Goal: Transaction & Acquisition: Purchase product/service

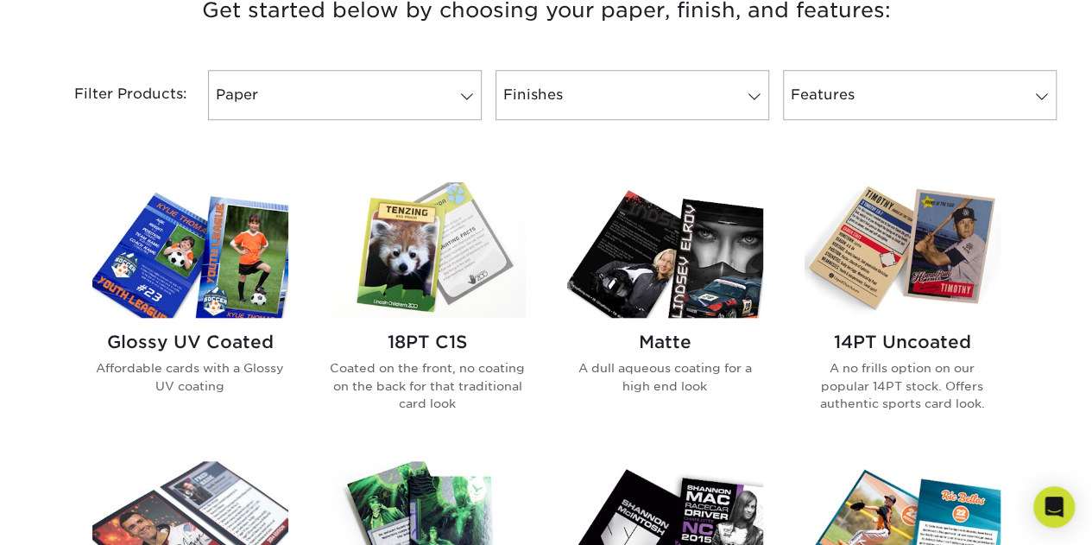
scroll to position [777, 0]
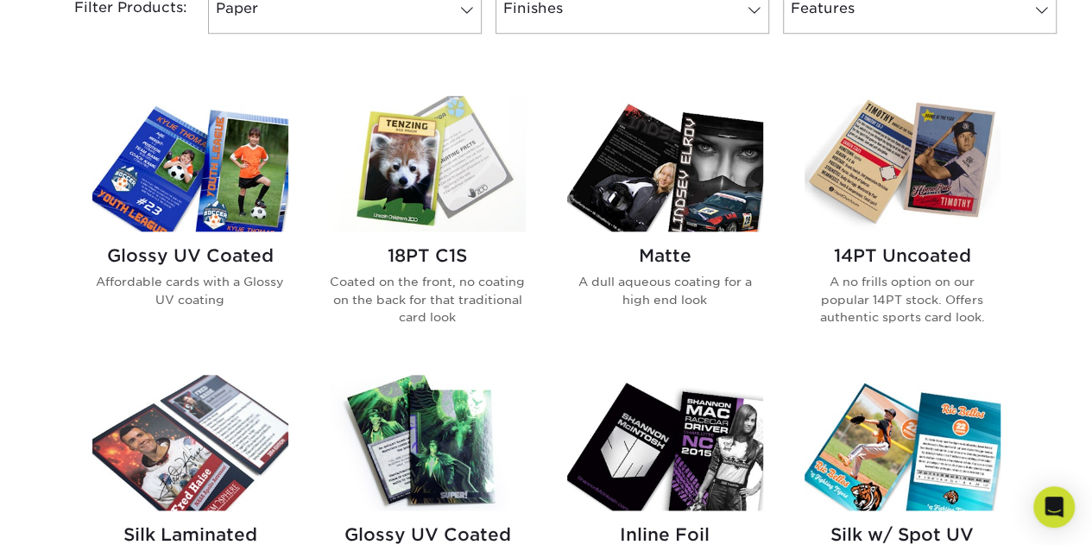
click at [929, 258] on h2 "14PT Uncoated" at bounding box center [902, 255] width 196 height 21
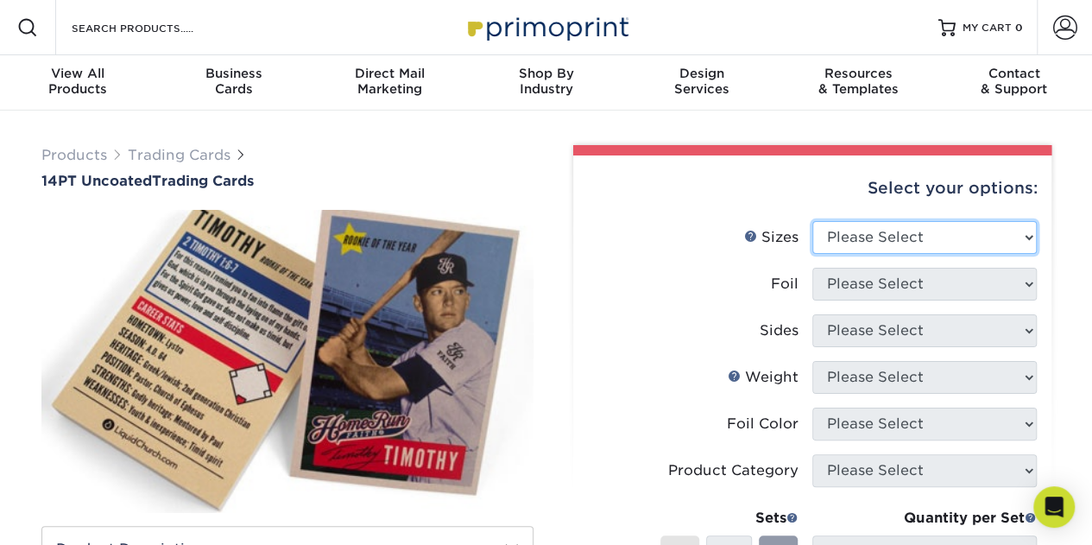
click at [925, 241] on select "Please Select 2.5" x 3.5"" at bounding box center [924, 237] width 224 height 33
select select "2.50x3.50"
click at [812, 221] on select "Please Select 2.5" x 3.5"" at bounding box center [924, 237] width 224 height 33
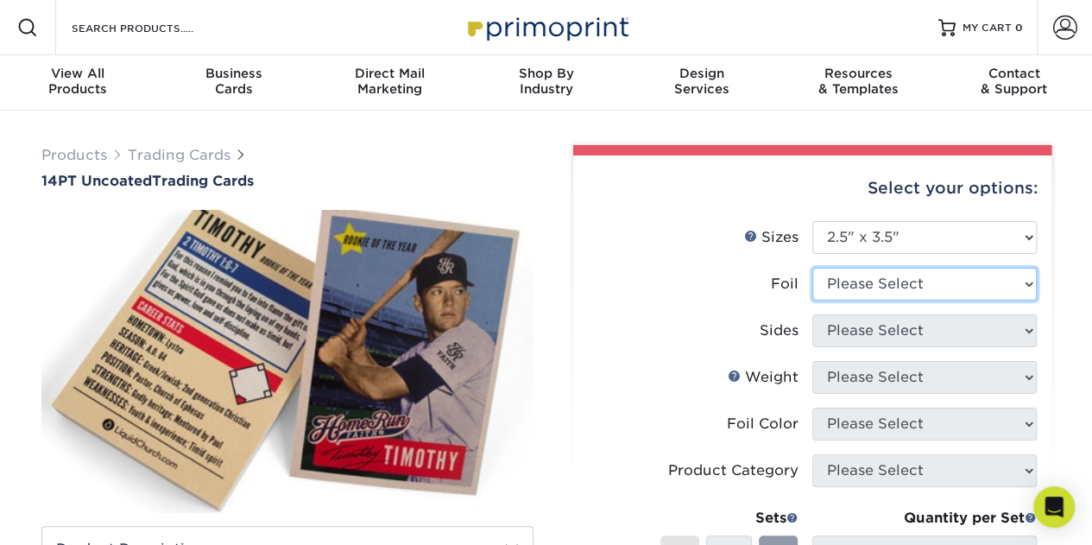
click at [946, 286] on select "Please Select Yes No" at bounding box center [924, 284] width 224 height 33
select select "0"
click at [812, 268] on select "Please Select Yes No" at bounding box center [924, 284] width 224 height 33
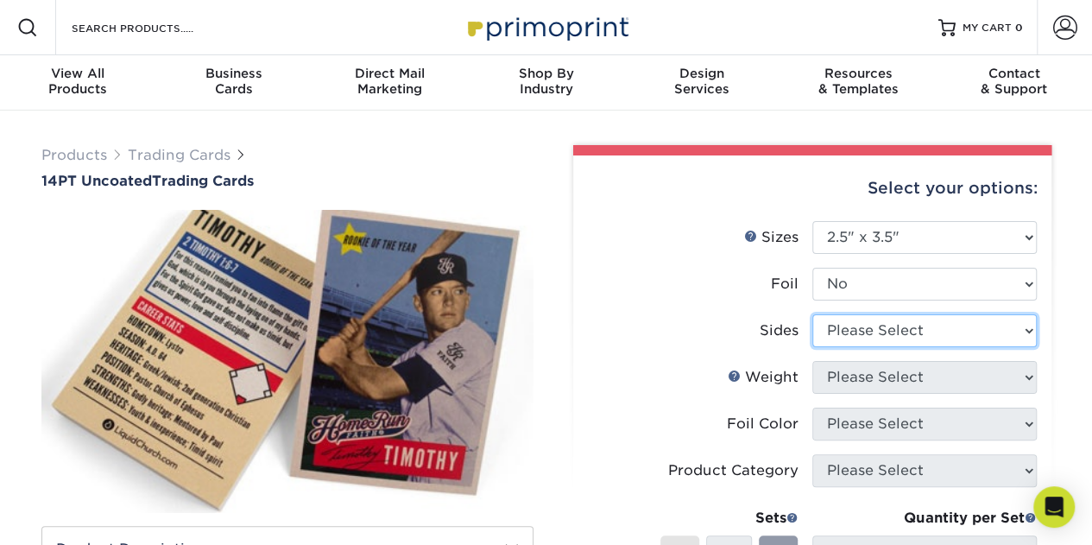
click at [884, 331] on select "Please Select Print Both Sides Print Front Only" at bounding box center [924, 330] width 224 height 33
select select "13abbda7-1d64-4f25-8bb2-c179b224825d"
click at [812, 314] on select "Please Select Print Both Sides Print Front Only" at bounding box center [924, 330] width 224 height 33
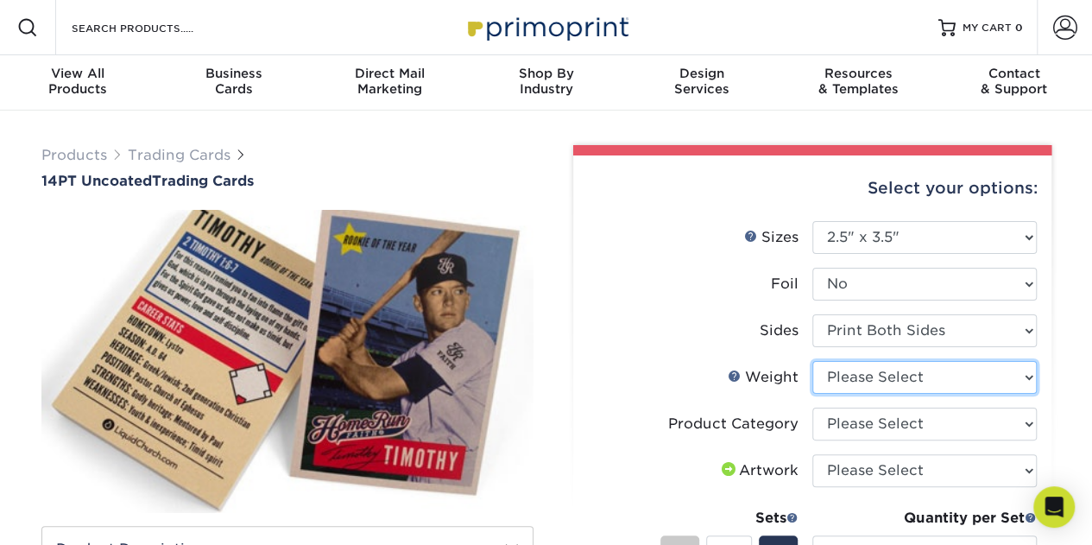
click at [947, 377] on select "Please Select 14PT Uncoated" at bounding box center [924, 377] width 224 height 33
select select "14PT Uncoated"
click at [812, 361] on select "Please Select 14PT Uncoated" at bounding box center [924, 377] width 224 height 33
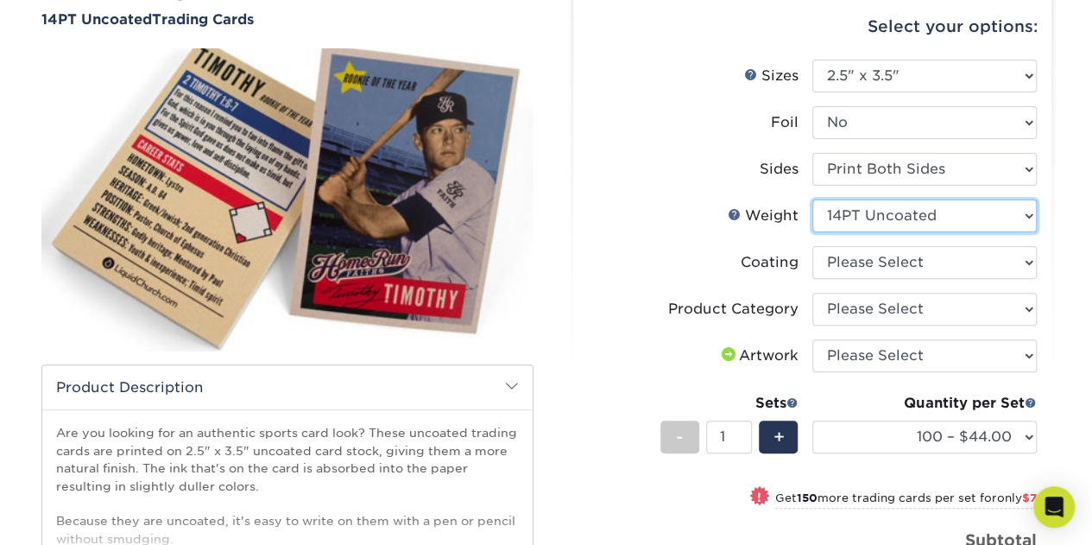
scroll to position [182, 0]
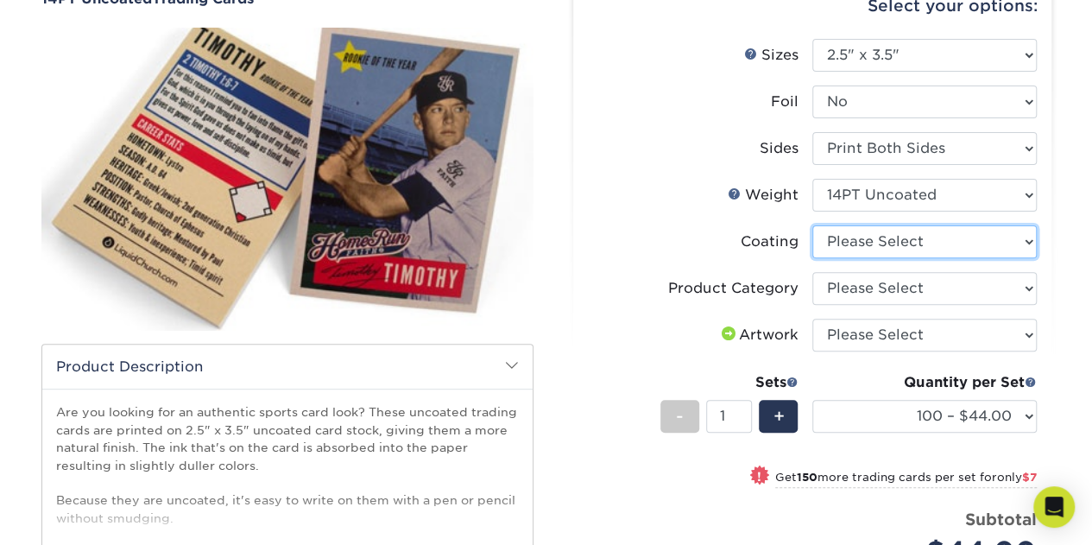
click at [871, 232] on select at bounding box center [924, 241] width 224 height 33
select select "3e7618de-abca-4bda-9f97-8b9129e913d8"
click at [812, 225] on select at bounding box center [924, 241] width 224 height 33
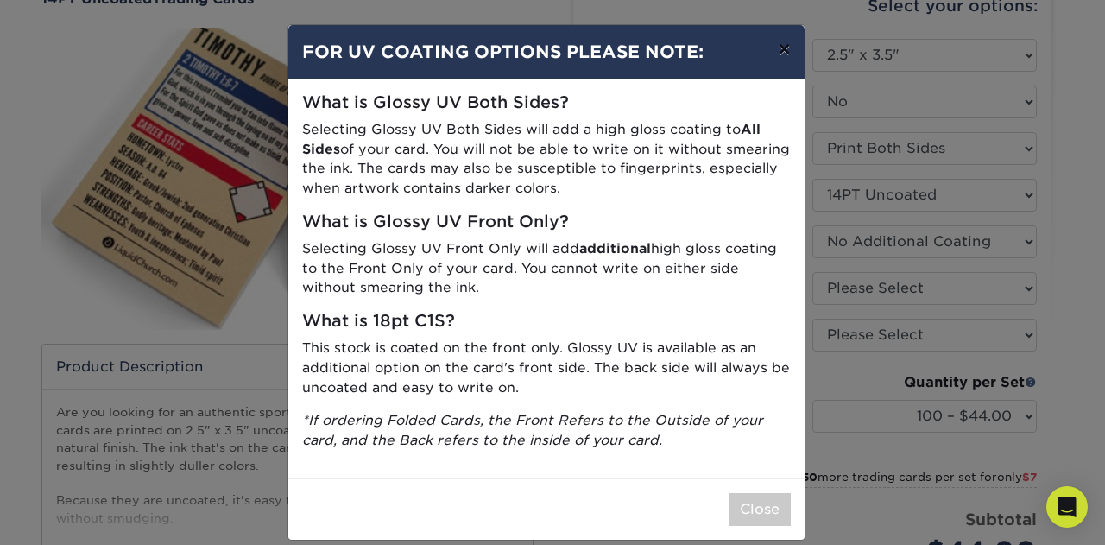
click at [783, 42] on button "×" at bounding box center [784, 49] width 40 height 48
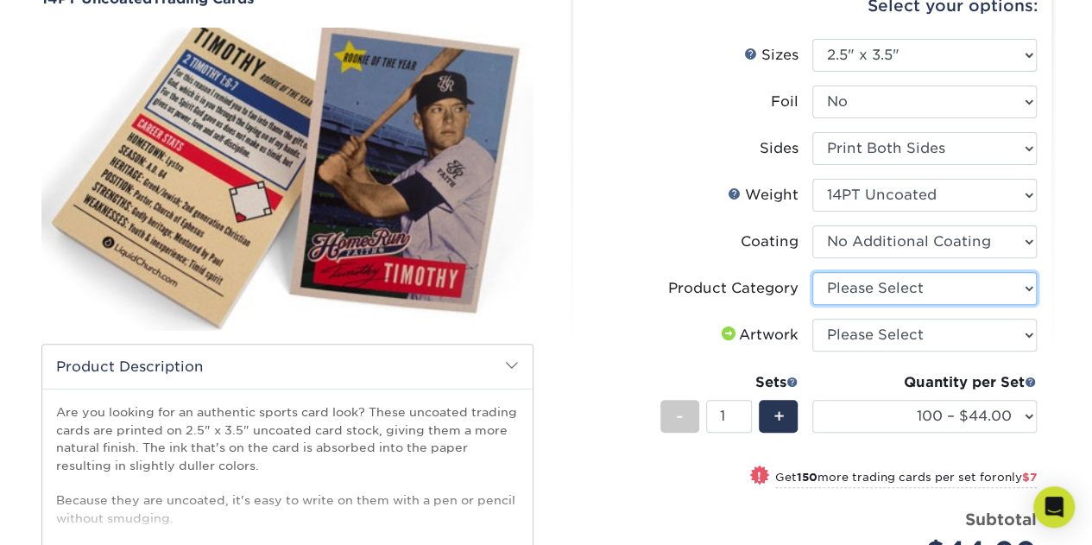
click at [893, 289] on select "Please Select Trading Cards" at bounding box center [924, 288] width 224 height 33
select select "c2f9bce9-36c2-409d-b101-c29d9d031e18"
click at [812, 272] on select "Please Select Trading Cards" at bounding box center [924, 288] width 224 height 33
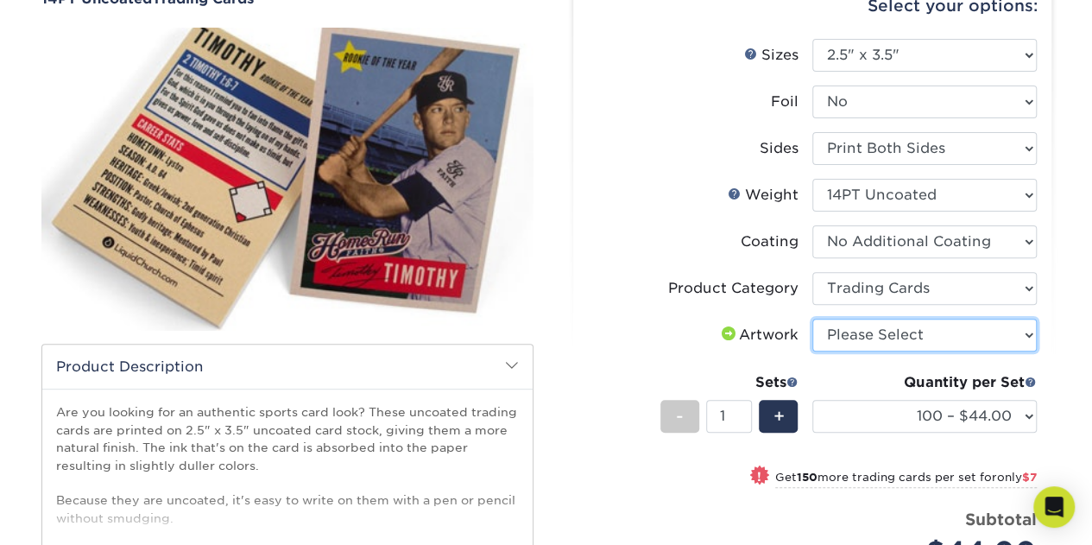
click at [874, 334] on select "Please Select I will upload files I need a design - $100" at bounding box center [924, 335] width 224 height 33
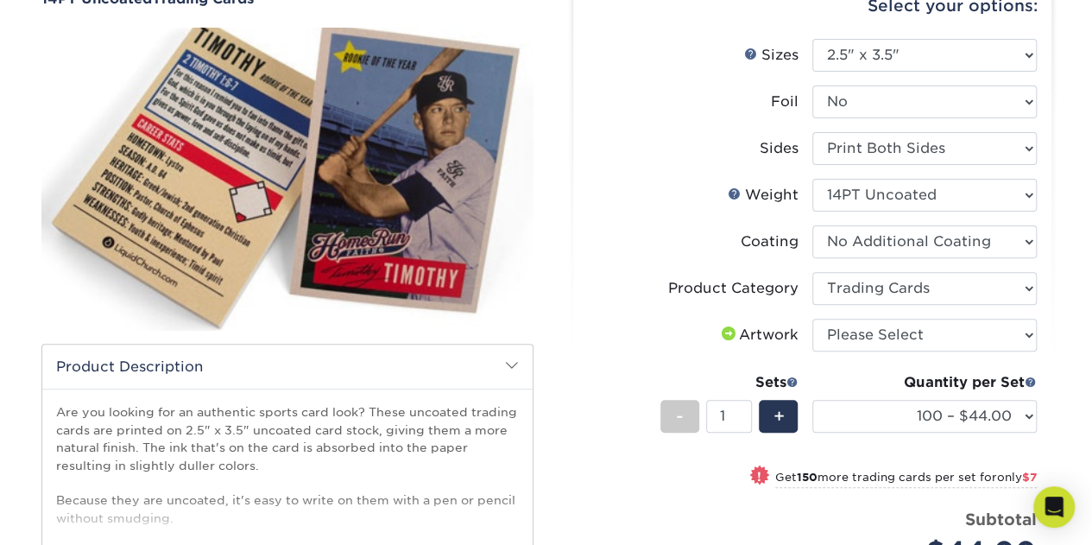
click at [623, 273] on label "Product Category" at bounding box center [700, 288] width 224 height 33
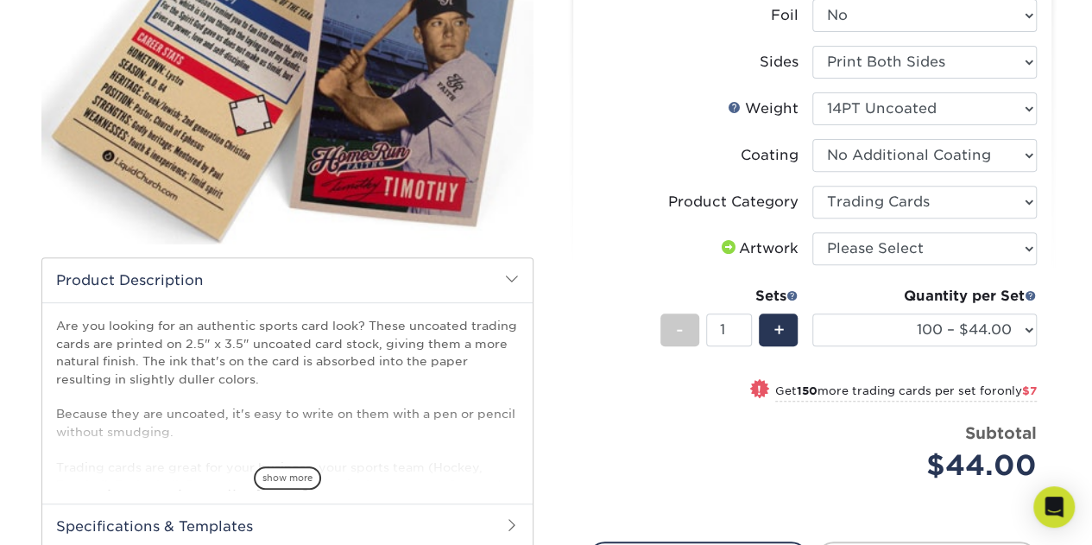
scroll to position [355, 0]
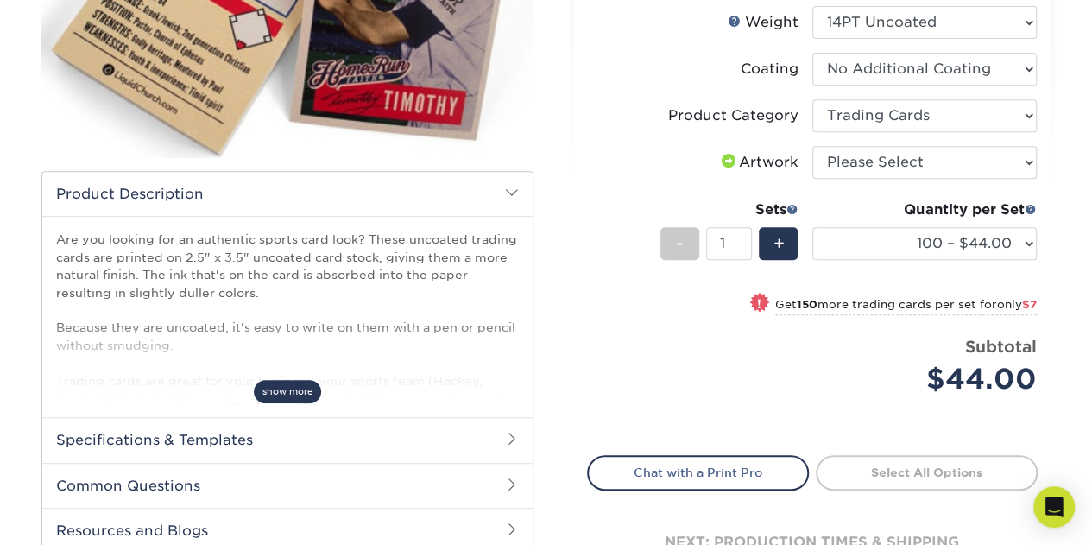
click at [278, 388] on span "show more" at bounding box center [287, 391] width 67 height 23
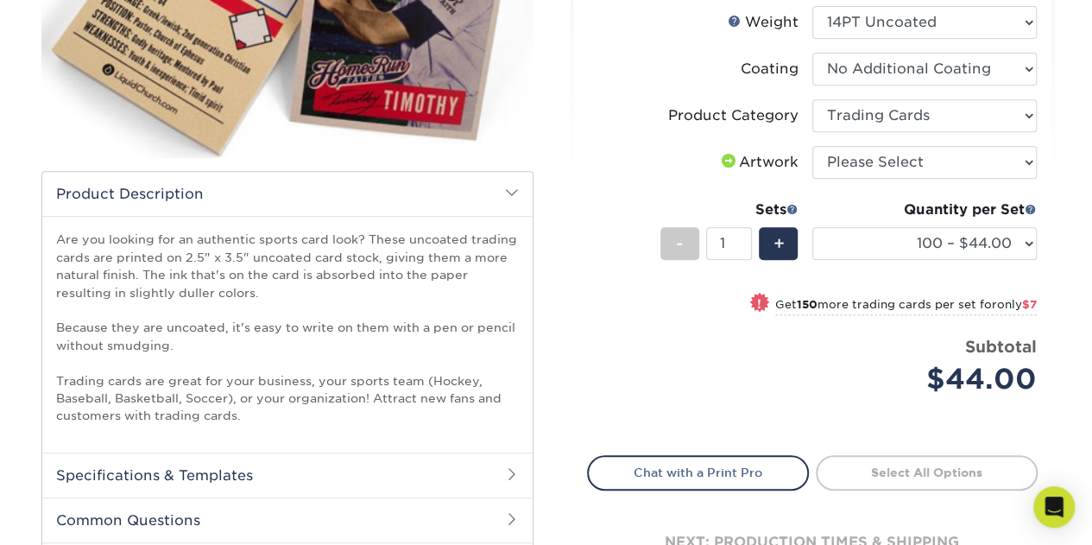
scroll to position [527, 0]
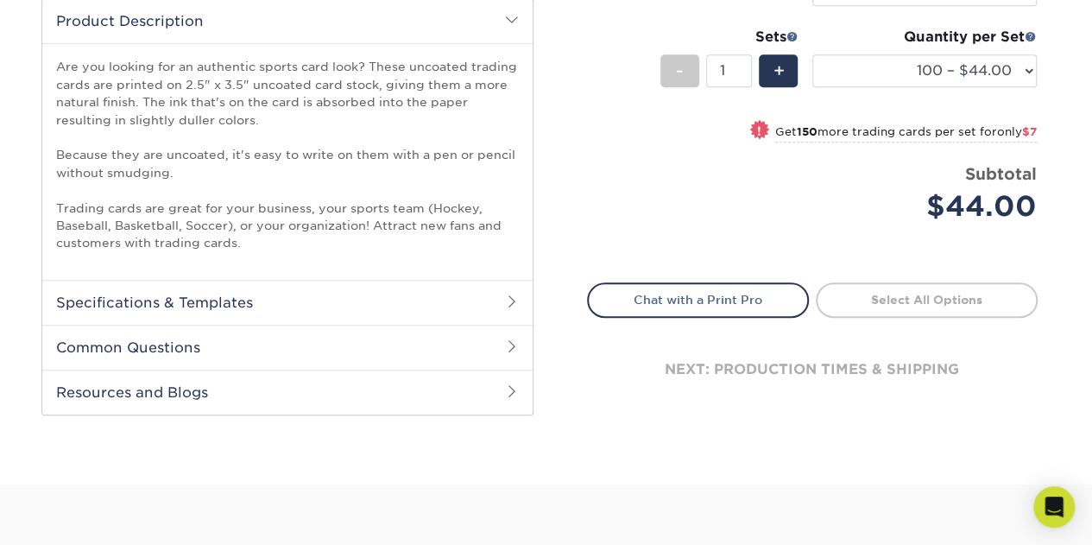
click at [407, 290] on h2 "Specifications & Templates" at bounding box center [287, 302] width 490 height 45
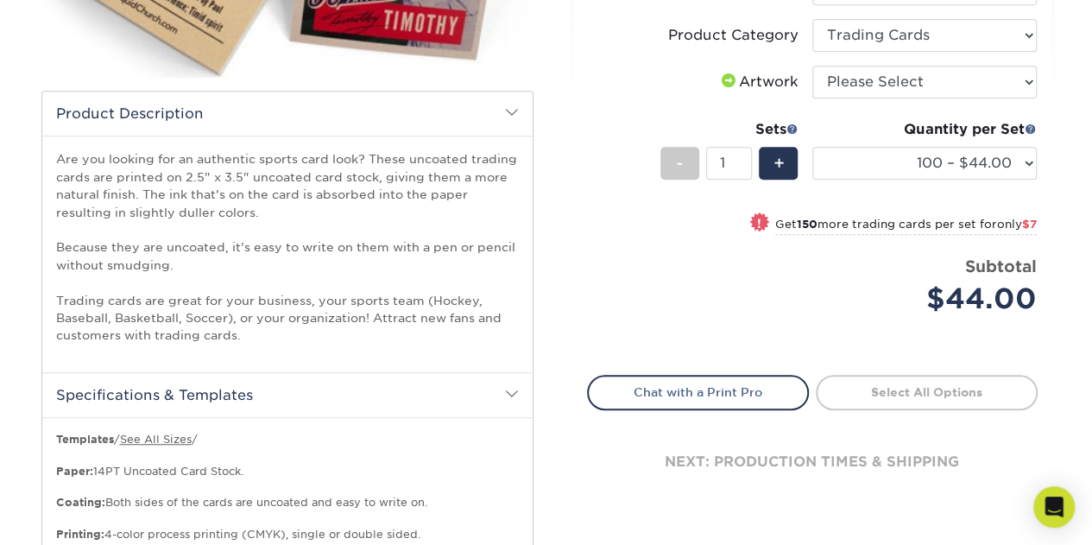
scroll to position [3, 0]
